Goal: Information Seeking & Learning: Find specific page/section

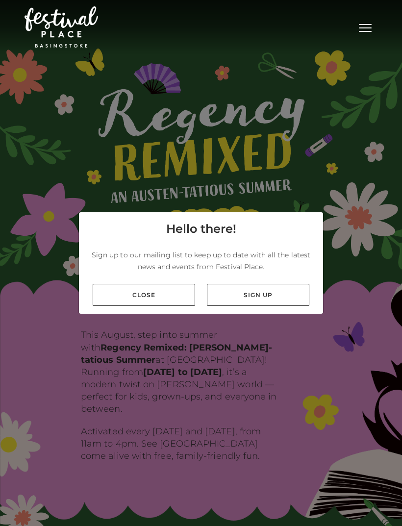
click at [182, 306] on link "Close" at bounding box center [144, 295] width 102 height 22
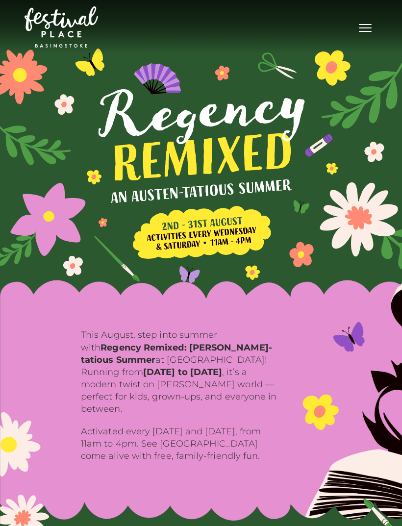
click at [370, 30] on button "Toggle navigation" at bounding box center [365, 27] width 25 height 14
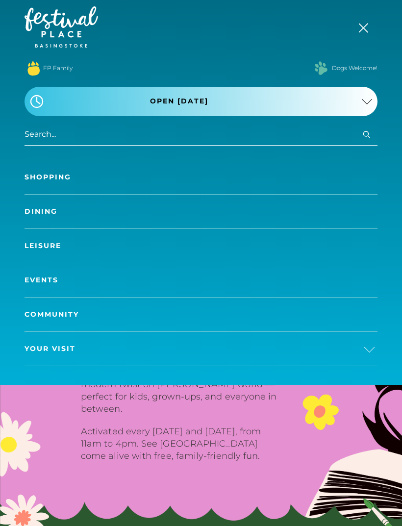
click at [59, 176] on link "Shopping" at bounding box center [201, 177] width 353 height 34
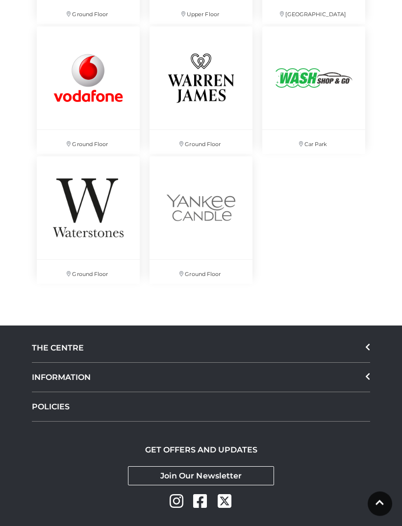
scroll to position [5321, 0]
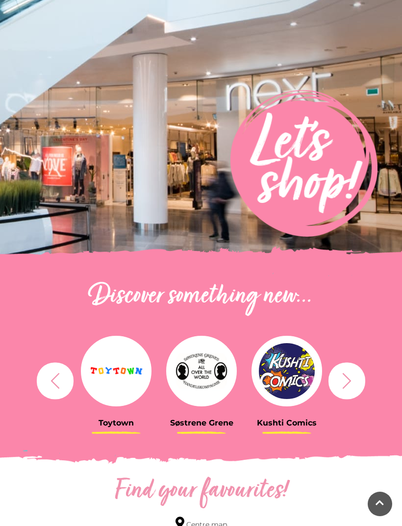
scroll to position [0, 0]
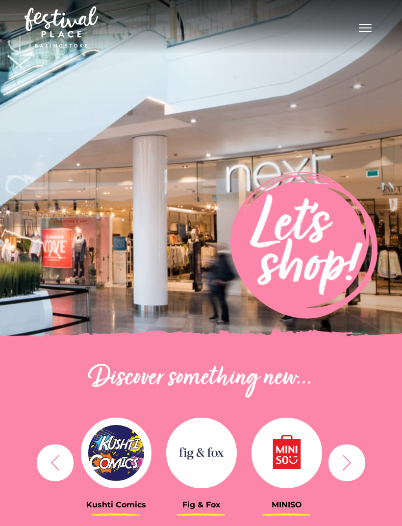
click at [372, 24] on button "Toggle navigation" at bounding box center [365, 27] width 25 height 14
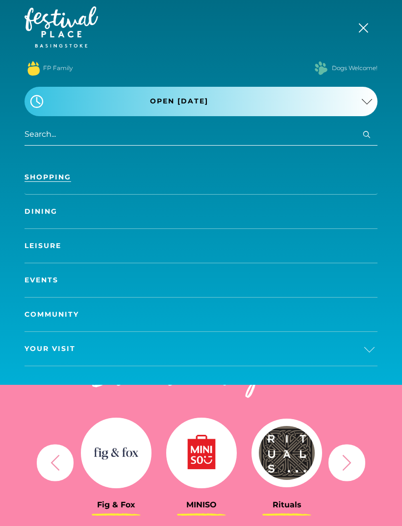
click at [126, 131] on input "search" at bounding box center [201, 135] width 353 height 22
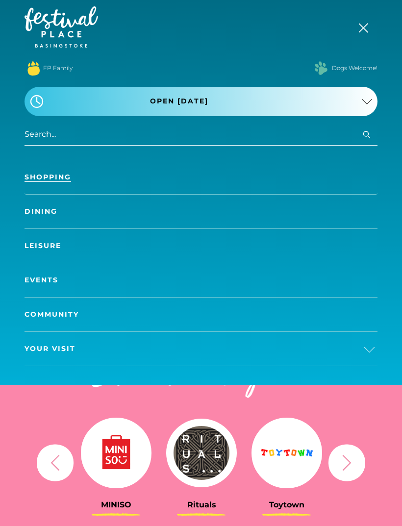
click at [86, 137] on input "search" at bounding box center [201, 135] width 353 height 22
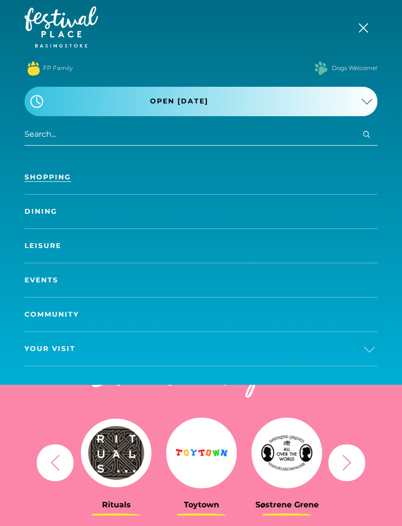
click at [173, 134] on input "search" at bounding box center [201, 135] width 353 height 22
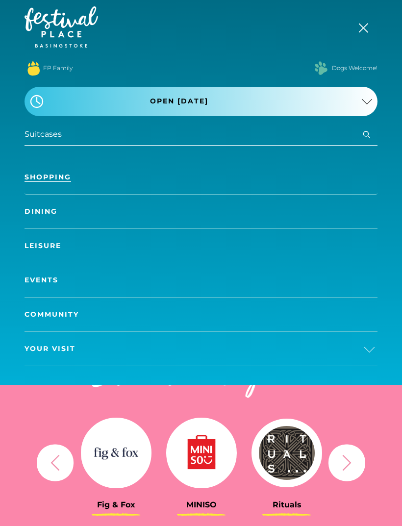
type input "Suitcases"
click at [367, 134] on button "Search" at bounding box center [367, 134] width 12 height 12
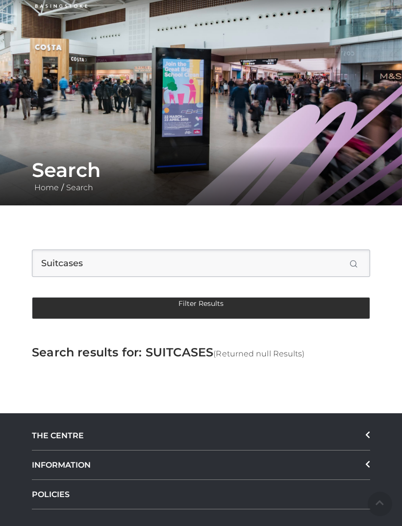
scroll to position [136, 0]
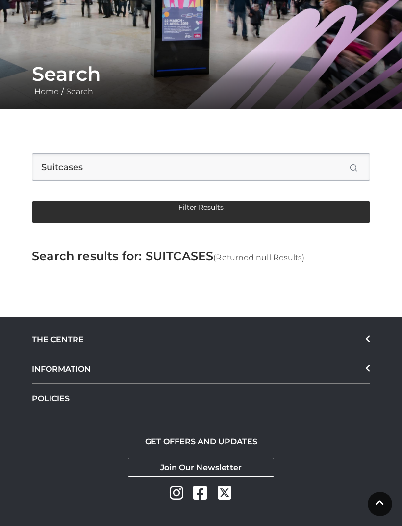
click at [213, 209] on button "Filter Results" at bounding box center [201, 212] width 338 height 22
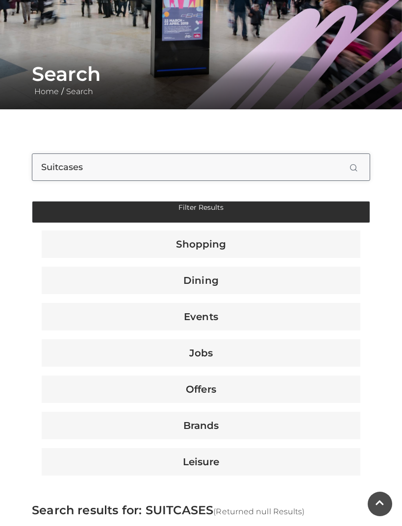
click at [187, 165] on input "Suitcases" at bounding box center [201, 166] width 338 height 27
click at [359, 167] on input "Suitcases" at bounding box center [201, 166] width 338 height 27
type input "Suitcases"
click at [246, 187] on form "Suitcases Search" at bounding box center [201, 165] width 338 height 72
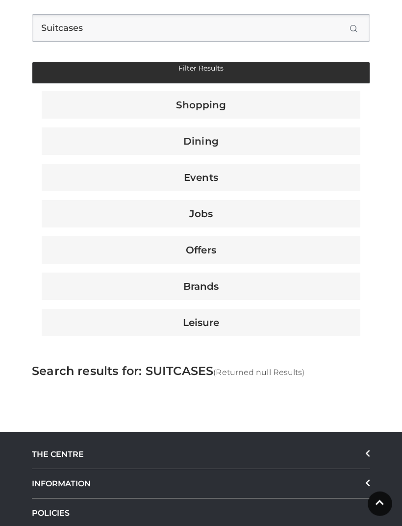
scroll to position [0, 0]
